Goal: Task Accomplishment & Management: Use online tool/utility

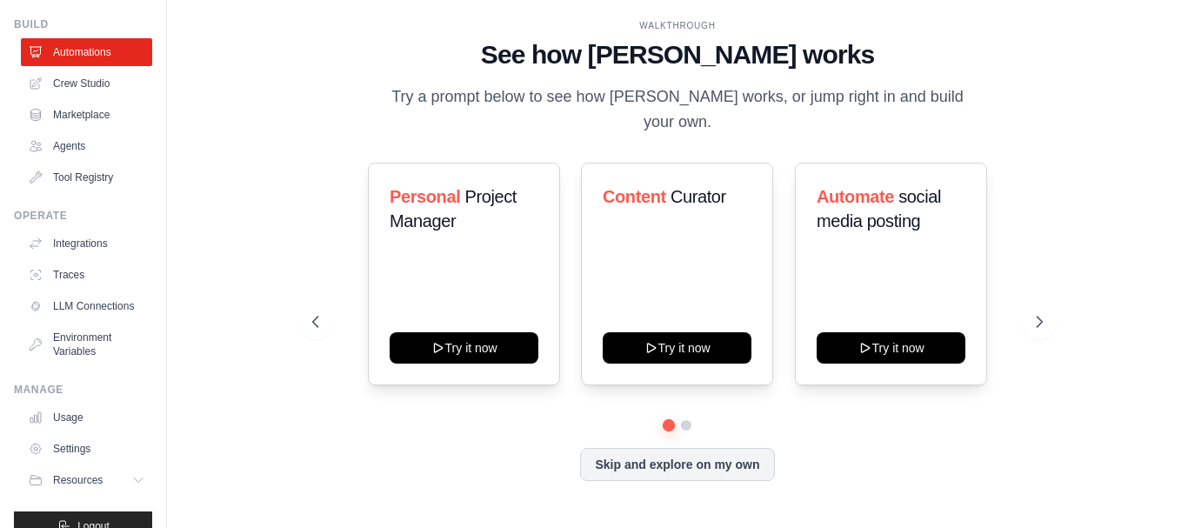
scroll to position [87, 0]
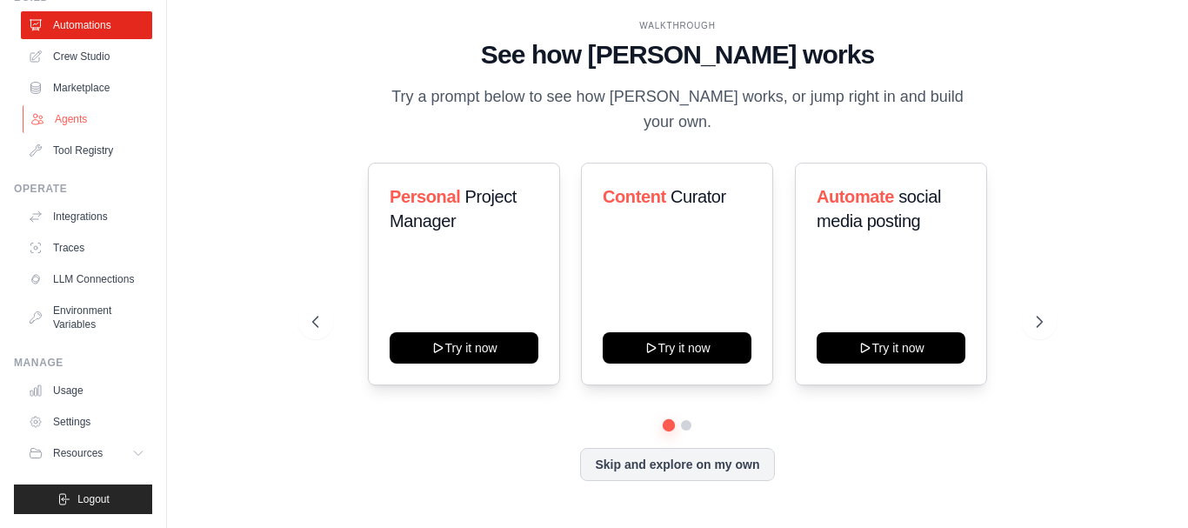
click at [89, 117] on link "Agents" at bounding box center [88, 119] width 131 height 28
click at [69, 105] on link "Agents" at bounding box center [88, 119] width 131 height 28
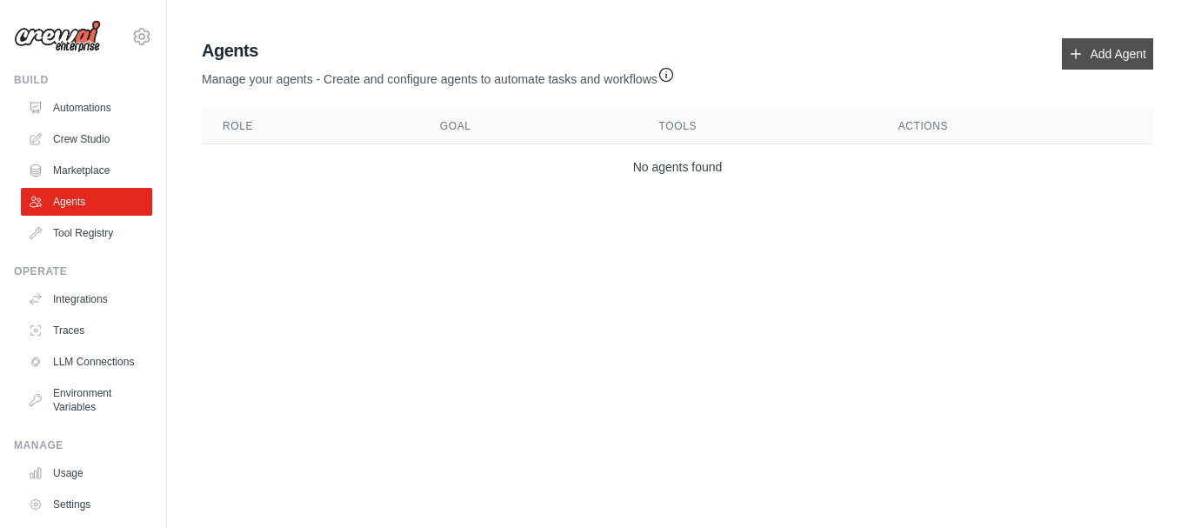
click at [1095, 44] on link "Add Agent" at bounding box center [1107, 53] width 91 height 31
click at [1098, 57] on link "Add Agent" at bounding box center [1107, 53] width 91 height 31
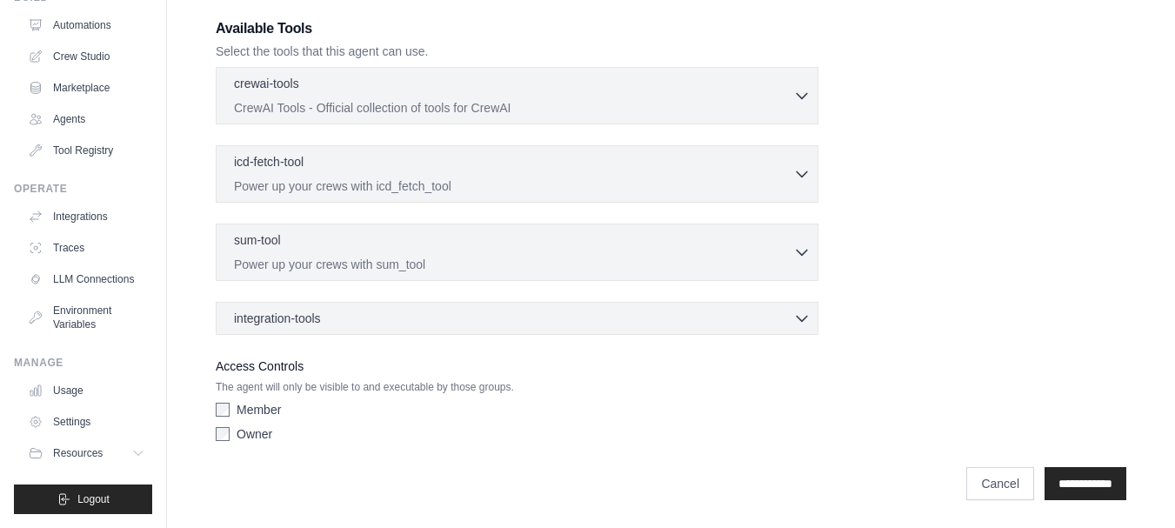
scroll to position [97, 0]
